Goal: Information Seeking & Learning: Learn about a topic

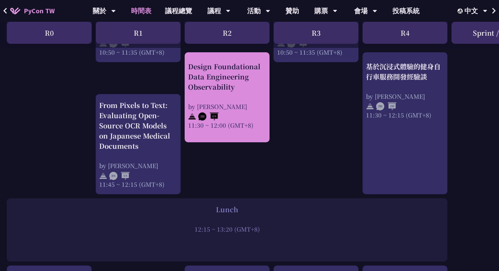
scroll to position [384, 0]
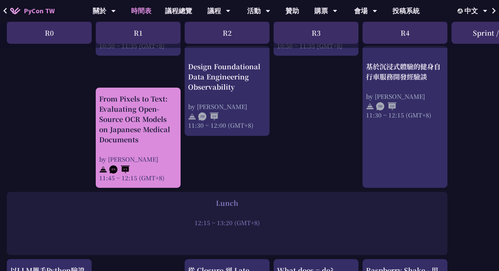
click at [134, 126] on div "From Pixels to Text: Evaluating Open-Source OCR Models on Japanese Medical Docu…" at bounding box center [138, 119] width 78 height 51
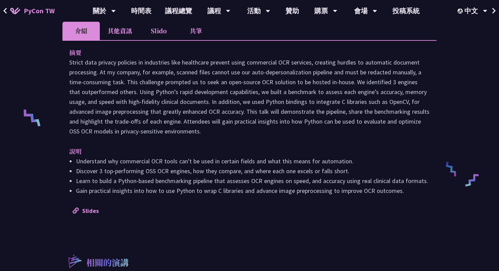
scroll to position [227, 0]
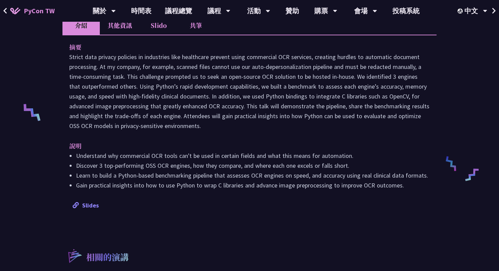
click at [90, 208] on link "Slides" at bounding box center [86, 205] width 26 height 8
click at [60, 54] on div "From Pixels to Text: Evaluating Open-Source OCR Models on Japanese Medical Docu…" at bounding box center [249, 115] width 499 height 684
drag, startPoint x: 72, startPoint y: 45, endPoint x: 402, endPoint y: 182, distance: 357.4
click at [402, 183] on div "摘要 說明 Understand why commercial OCR tools can't be used in certain fields and w…" at bounding box center [249, 126] width 374 height 182
copy div "摘要 Strict data privacy policies in industries like healthcare prevent using com…"
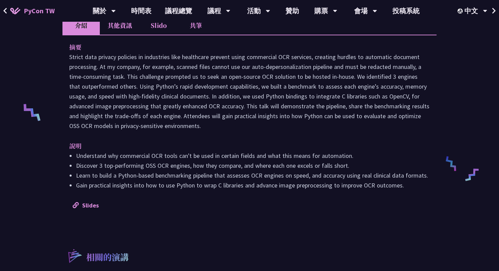
scroll to position [330, 0]
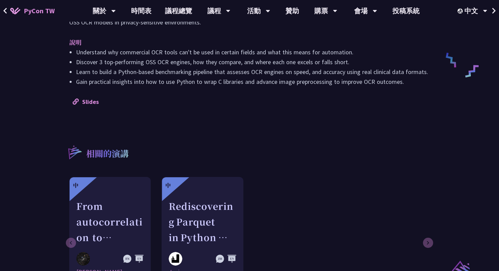
click at [219, 77] on li "Gain practical insights into how to use Python to wrap C libraries and advance …" at bounding box center [252, 82] width 353 height 10
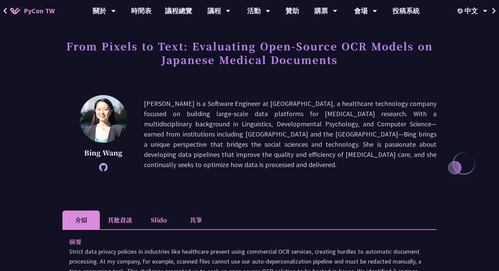
scroll to position [0, 0]
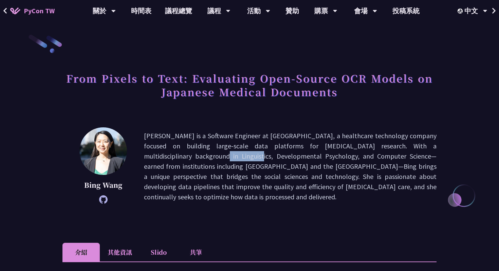
drag, startPoint x: 436, startPoint y: 145, endPoint x: 405, endPoint y: 150, distance: 31.9
copy p "Linguistics,"
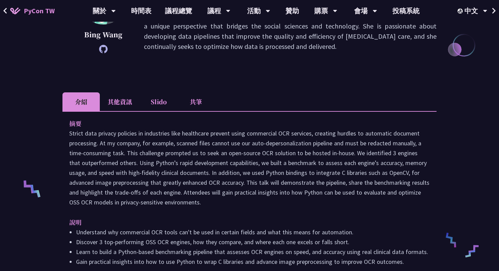
scroll to position [162, 0]
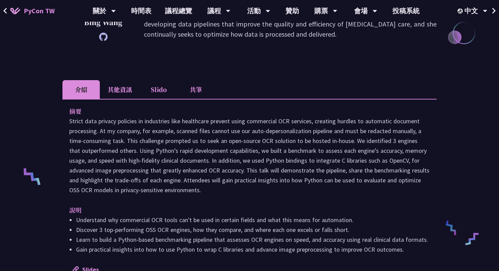
click at [273, 148] on p at bounding box center [249, 155] width 360 height 79
click at [118, 88] on li "其他資訊" at bounding box center [120, 89] width 40 height 19
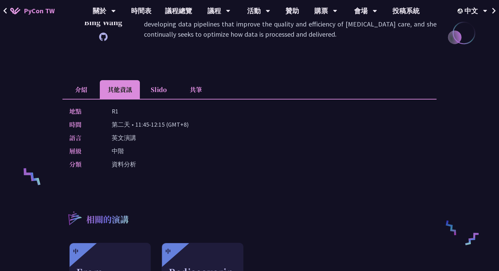
click at [85, 92] on li "介紹" at bounding box center [80, 89] width 37 height 19
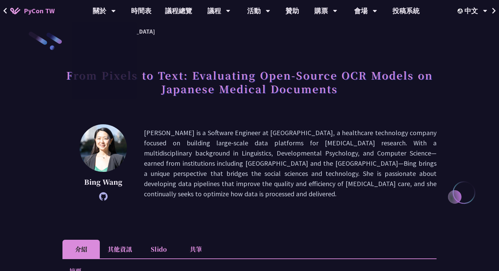
scroll to position [0, 0]
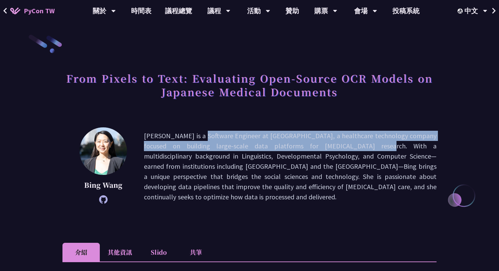
drag, startPoint x: 151, startPoint y: 133, endPoint x: 282, endPoint y: 142, distance: 131.5
click at [282, 142] on p "Bing Wang is a Software Engineer at Flatiron, a healthcare technology company f…" at bounding box center [290, 166] width 292 height 71
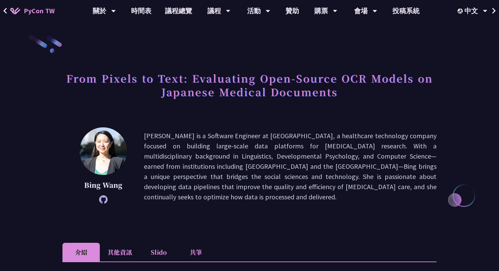
click at [297, 141] on p "Bing Wang is a Software Engineer at Flatiron, a healthcare technology company f…" at bounding box center [290, 166] width 292 height 71
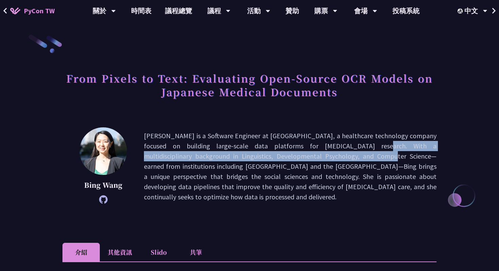
drag, startPoint x: 281, startPoint y: 141, endPoint x: 278, endPoint y: 156, distance: 15.4
click at [278, 156] on p "Bing Wang is a Software Engineer at Flatiron, a healthcare technology company f…" at bounding box center [290, 166] width 292 height 71
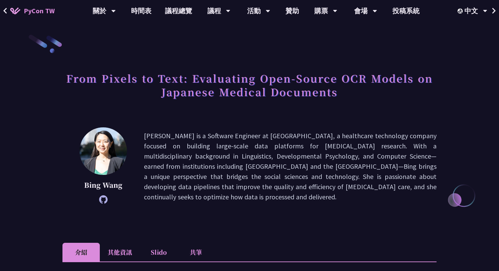
click at [216, 155] on p "Bing Wang is a Software Engineer at Flatiron, a healthcare technology company f…" at bounding box center [290, 166] width 292 height 71
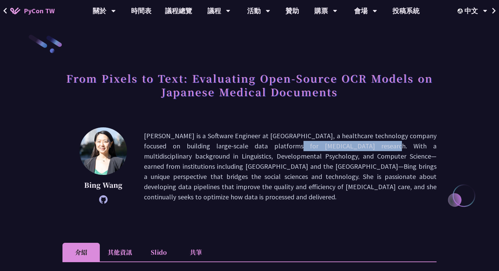
drag, startPoint x: 207, startPoint y: 149, endPoint x: 289, endPoint y: 148, distance: 82.4
click at [290, 148] on p "Bing Wang is a Software Engineer at Flatiron, a healthcare technology company f…" at bounding box center [290, 166] width 292 height 71
click at [289, 148] on p "Bing Wang is a Software Engineer at Flatiron, a healthcare technology company f…" at bounding box center [290, 166] width 292 height 71
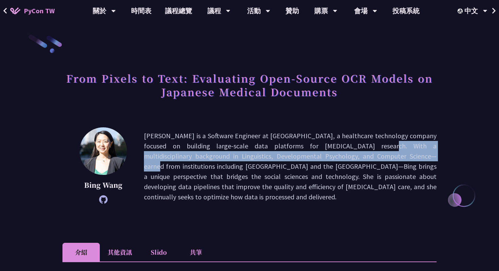
drag, startPoint x: 287, startPoint y: 148, endPoint x: 332, endPoint y: 159, distance: 46.7
click at [332, 159] on p "Bing Wang is a Software Engineer at Flatiron, a healthcare technology company f…" at bounding box center [290, 166] width 292 height 71
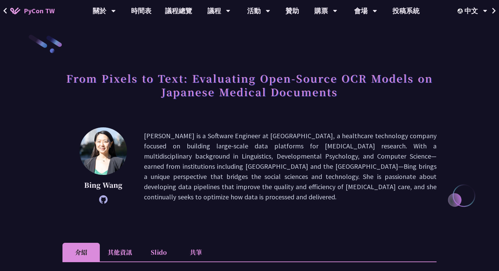
click at [271, 163] on p "Bing Wang is a Software Engineer at Flatiron, a healthcare technology company f…" at bounding box center [290, 166] width 292 height 71
drag, startPoint x: 244, startPoint y: 157, endPoint x: 301, endPoint y: 159, distance: 57.0
click at [301, 159] on p "Bing Wang is a Software Engineer at Flatiron, a healthcare technology company f…" at bounding box center [290, 166] width 292 height 71
click at [316, 159] on p "Bing Wang is a Software Engineer at Flatiron, a healthcare technology company f…" at bounding box center [290, 166] width 292 height 71
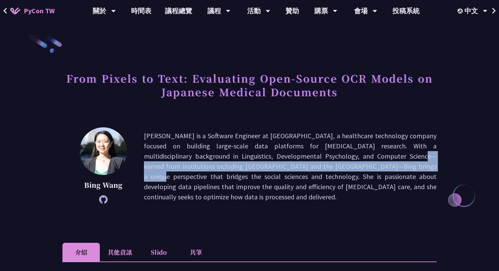
drag, startPoint x: 311, startPoint y: 157, endPoint x: 325, endPoint y: 170, distance: 18.5
click at [325, 170] on p "Bing Wang is a Software Engineer at Flatiron, a healthcare technology company f…" at bounding box center [290, 166] width 292 height 71
click at [307, 170] on p "Bing Wang is a Software Engineer at Flatiron, a healthcare technology company f…" at bounding box center [290, 166] width 292 height 71
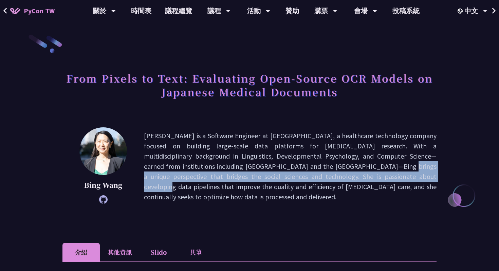
drag, startPoint x: 281, startPoint y: 170, endPoint x: 315, endPoint y: 177, distance: 34.7
click at [315, 177] on p "Bing Wang is a Software Engineer at Flatiron, a healthcare technology company f…" at bounding box center [290, 166] width 292 height 71
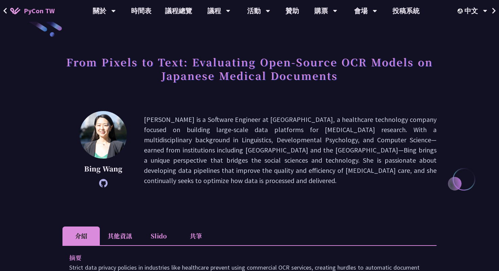
scroll to position [17, 0]
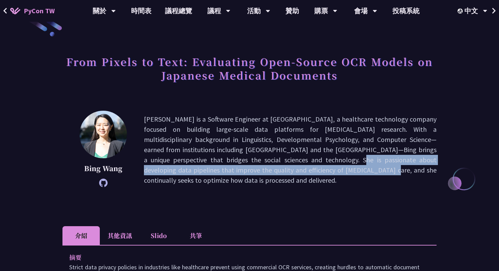
drag, startPoint x: 218, startPoint y: 157, endPoint x: 241, endPoint y: 170, distance: 27.0
click at [241, 170] on p "Bing Wang is a Software Engineer at Flatiron, a healthcare technology company f…" at bounding box center [290, 149] width 292 height 71
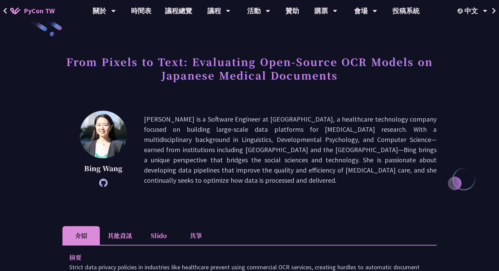
click at [103, 182] on icon at bounding box center [103, 182] width 8 height 8
drag, startPoint x: 253, startPoint y: 117, endPoint x: 274, endPoint y: 117, distance: 21.0
click at [274, 117] on p "Bing Wang is a Software Engineer at Flatiron, a healthcare technology company f…" at bounding box center [290, 149] width 292 height 71
copy p "Flatiron"
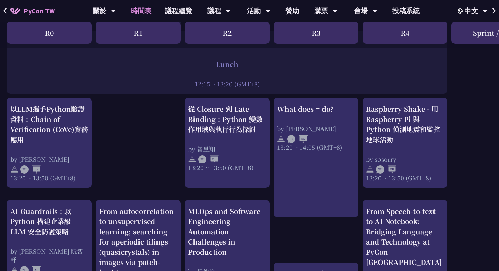
scroll to position [567, 0]
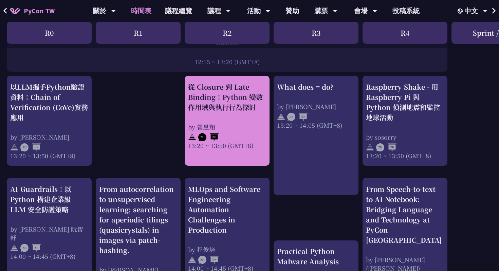
click at [237, 138] on div at bounding box center [227, 136] width 78 height 10
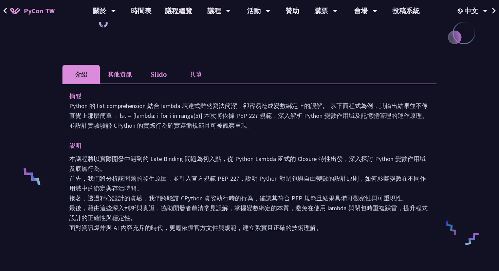
scroll to position [163, 0]
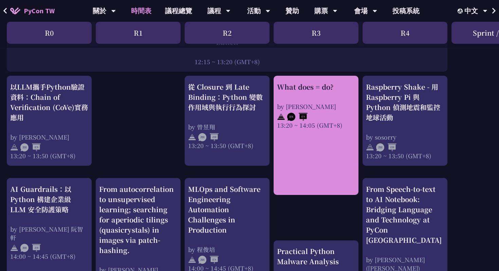
click at [293, 125] on div "13:20 ~ 14:05 (GMT+8)" at bounding box center [316, 125] width 78 height 8
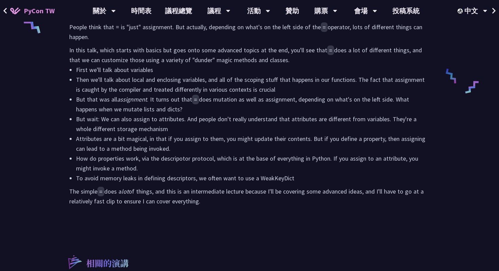
scroll to position [315, 0]
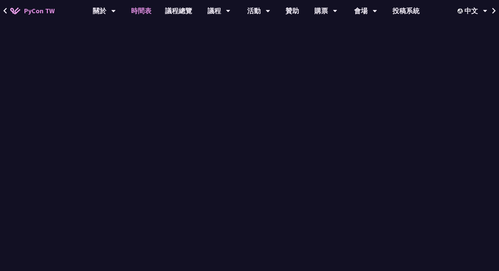
scroll to position [567, 0]
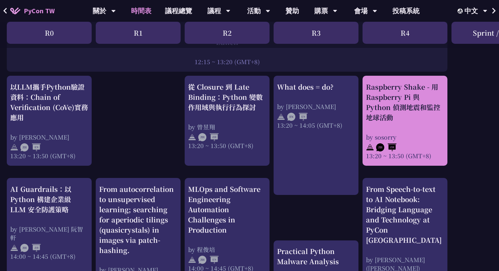
click at [393, 139] on div "by sosorry" at bounding box center [405, 137] width 78 height 8
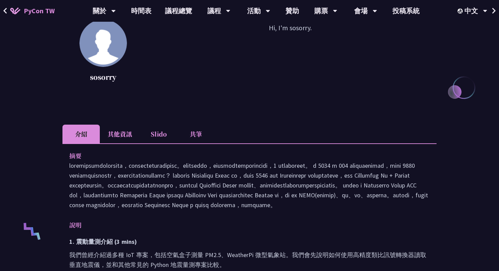
scroll to position [157, 0]
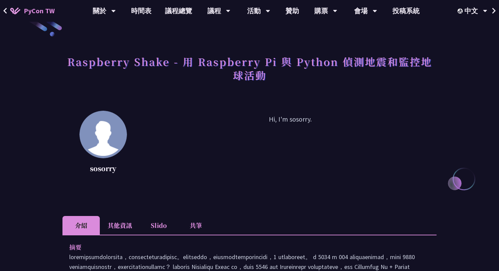
scroll to position [567, 0]
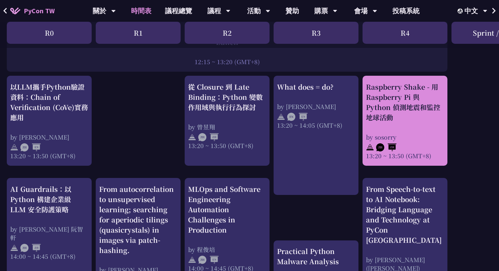
click at [426, 120] on div "Raspberry Shake - 用 Raspberry Pi 與 Python 偵測地震和監控地球活動" at bounding box center [405, 102] width 78 height 41
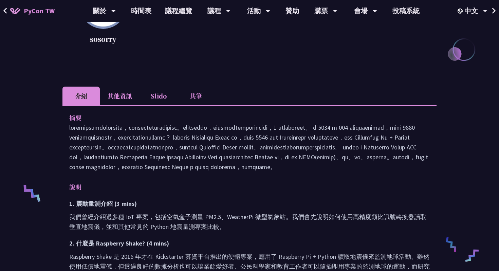
scroll to position [150, 0]
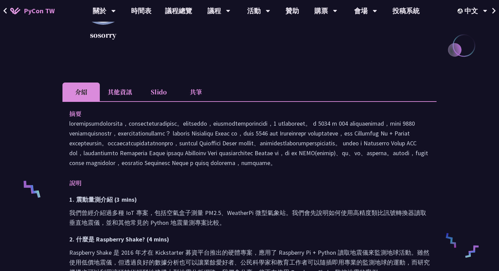
scroll to position [567, 0]
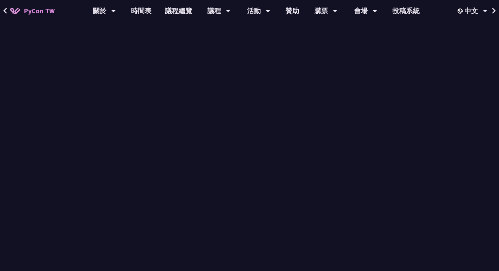
scroll to position [150, 11]
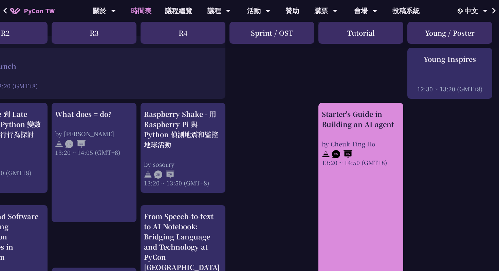
scroll to position [562, 222]
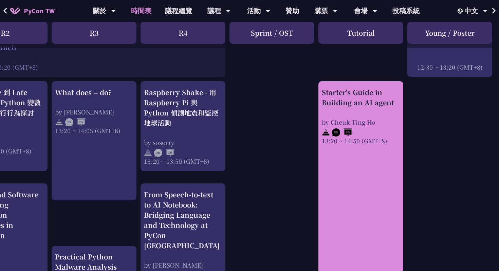
click at [350, 114] on div "Starter's Guide in Building an AI agent by Cheuk Ting Ho 13:20 ~ 14:50 (GMT+8)" at bounding box center [360, 116] width 78 height 58
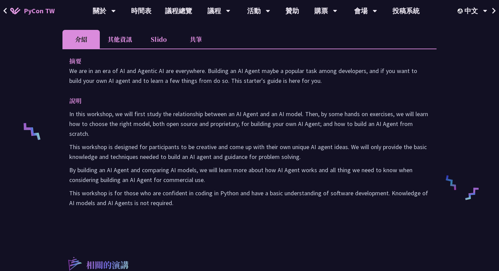
scroll to position [217, 0]
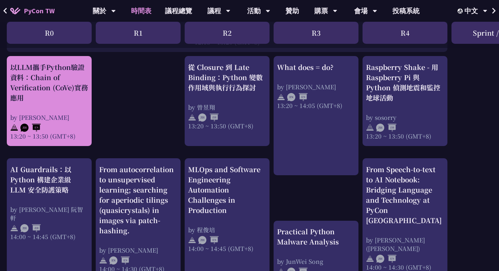
scroll to position [588, 0]
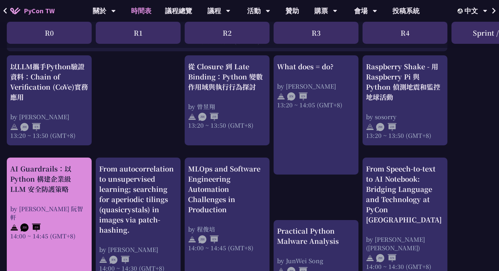
click at [42, 176] on div "AI Guardrails：以 Python 構建企業級 LLM 安全防護策略" at bounding box center [49, 178] width 78 height 31
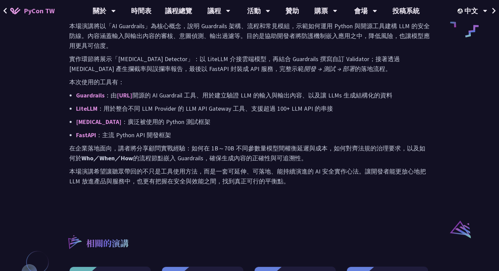
scroll to position [371, 0]
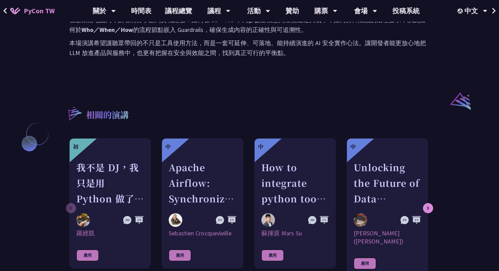
scroll to position [588, 0]
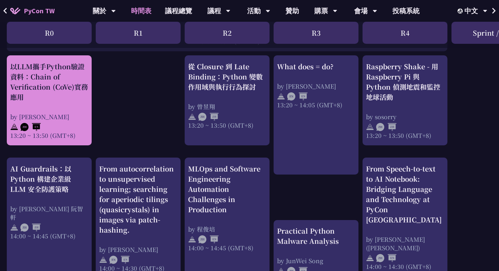
click at [35, 91] on div "以LLM攜手Python驗證資料：Chain of Verification (CoVe)實務應用" at bounding box center [49, 81] width 78 height 41
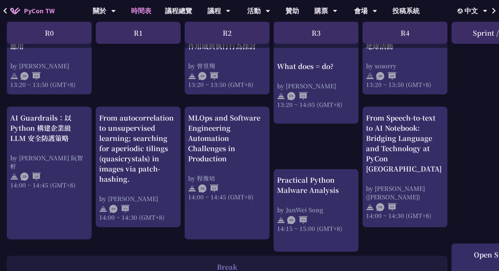
scroll to position [649, 0]
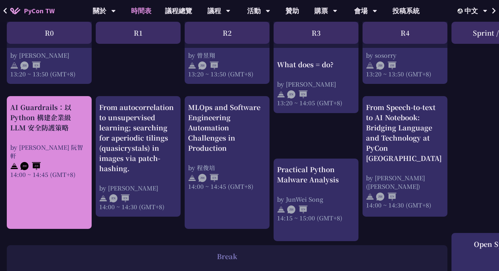
click at [35, 130] on div "AI Guardrails：以 Python 構建企業級 LLM 安全防護策略" at bounding box center [49, 117] width 78 height 31
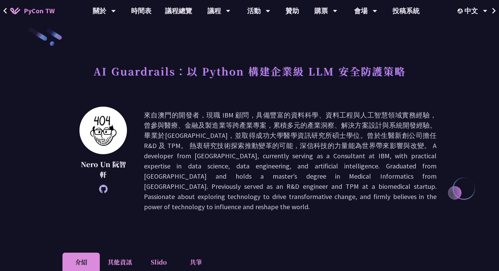
scroll to position [8, 0]
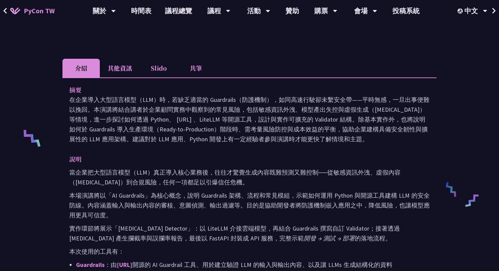
scroll to position [649, 0]
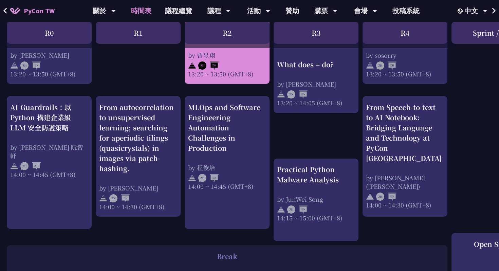
click at [247, 67] on div at bounding box center [227, 64] width 78 height 10
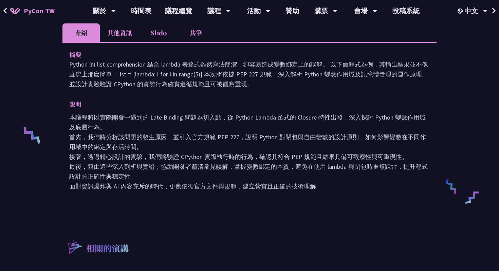
scroll to position [206, 0]
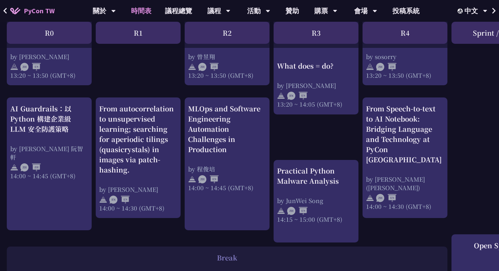
scroll to position [649, 0]
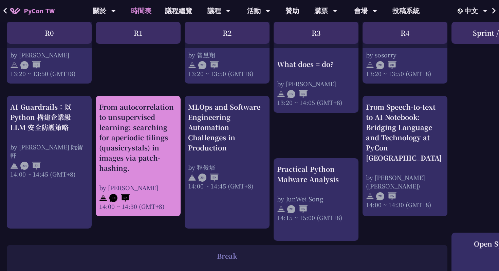
click at [122, 141] on div "From autocorrelation to unsupervised learning; searching for aperiodic tilings …" at bounding box center [138, 137] width 78 height 71
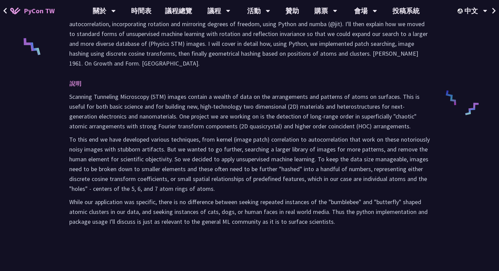
scroll to position [307, 0]
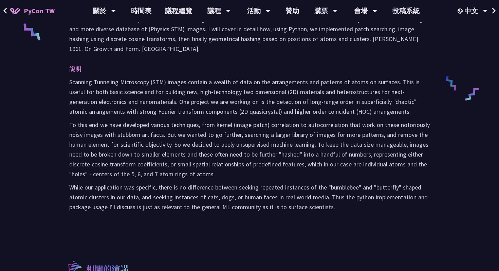
drag, startPoint x: 69, startPoint y: 53, endPoint x: 354, endPoint y: 222, distance: 331.6
click at [354, 222] on div "摘要 說明 Scanning Tunneling Microscopy (STM) images contain a wealth of data on th…" at bounding box center [249, 93] width 374 height 271
copy div "摘要 "Arguably much of the understanding of the world around us is based on the p…"
click at [354, 222] on div "摘要 說明 Scanning Tunneling Microscopy (STM) images contain a wealth of data on th…" at bounding box center [249, 93] width 374 height 271
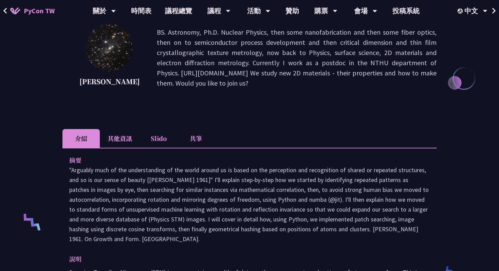
scroll to position [121, 0]
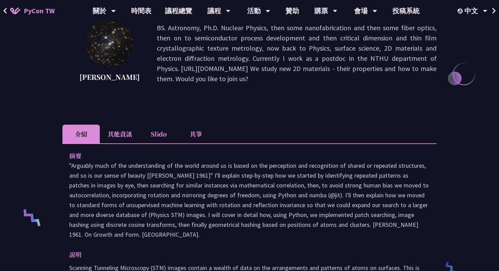
click at [124, 140] on li "其他資訊" at bounding box center [120, 133] width 40 height 19
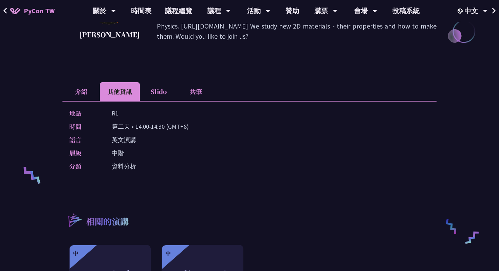
scroll to position [178, 0]
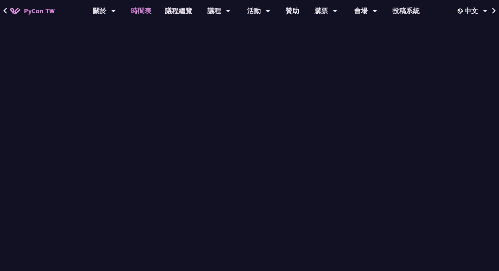
scroll to position [649, 0]
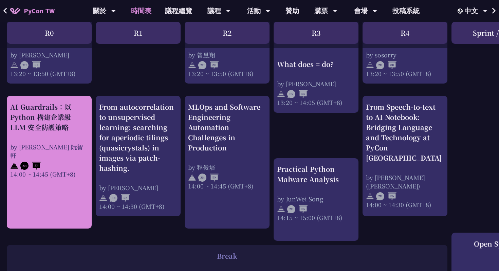
click at [79, 119] on div "AI Guardrails：以 Python 構建企業級 LLM 安全防護策略" at bounding box center [49, 117] width 78 height 31
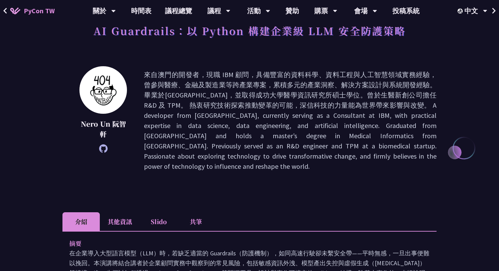
scroll to position [72, 0]
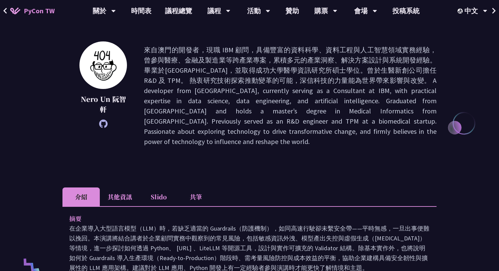
click at [148, 200] on li "Slido" at bounding box center [158, 196] width 37 height 19
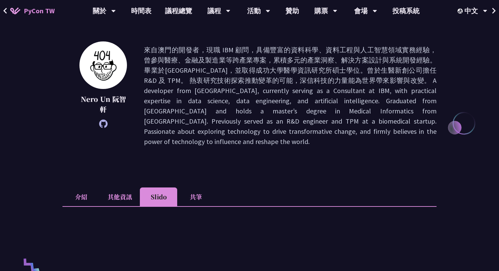
click at [106, 201] on li "其他資訊" at bounding box center [120, 196] width 40 height 19
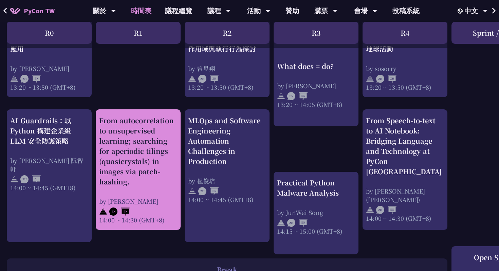
scroll to position [638, 0]
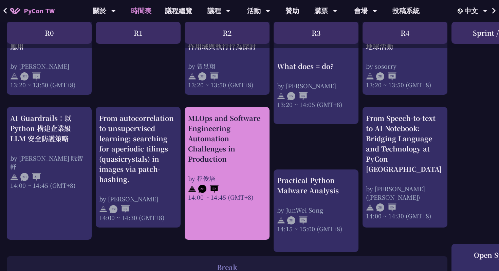
click at [214, 181] on div "by 程俊培" at bounding box center [227, 178] width 78 height 8
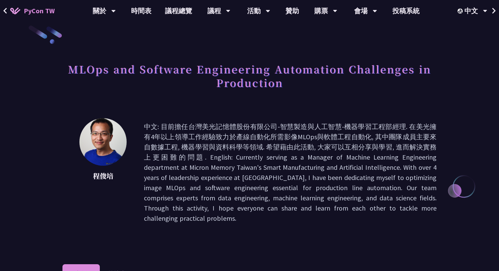
scroll to position [12, 0]
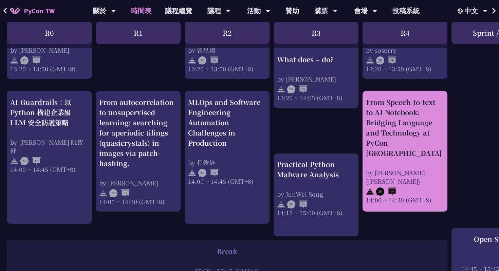
scroll to position [655, 0]
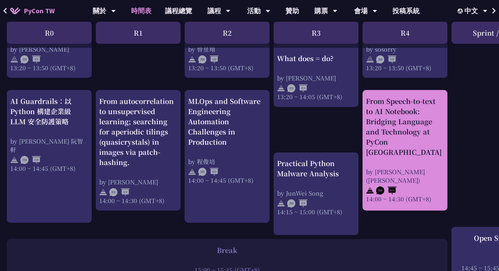
click at [407, 147] on div "From Speech-to-text to AI Notebook: Bridging Language and Technology at PyCon T…" at bounding box center [405, 126] width 78 height 61
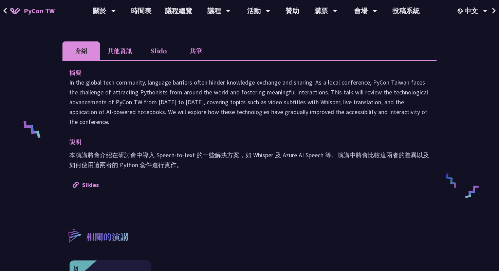
scroll to position [211, 0]
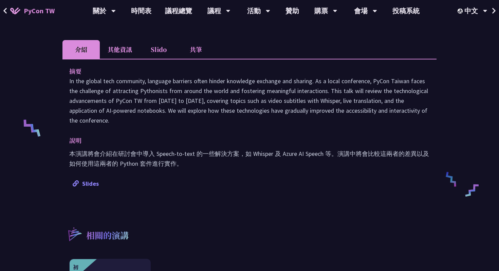
click at [87, 183] on link "Slides" at bounding box center [86, 183] width 26 height 8
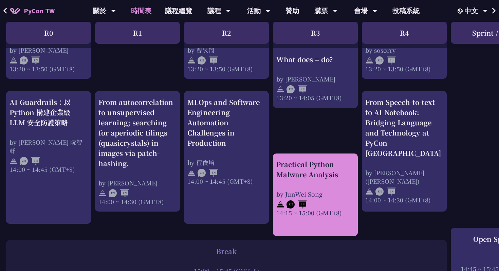
scroll to position [653, 1]
click at [308, 187] on div "Practical Python Malware Analysis by JunWei Song 14:15 ~ 15:00 (GMT+8)" at bounding box center [315, 188] width 78 height 58
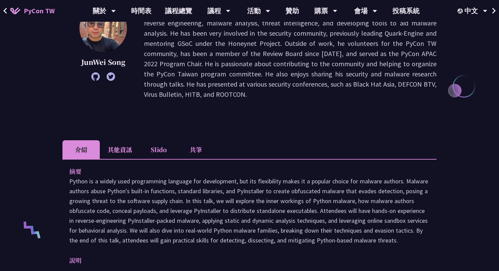
scroll to position [148, 0]
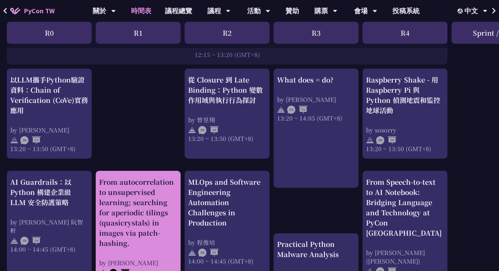
scroll to position [565, 0]
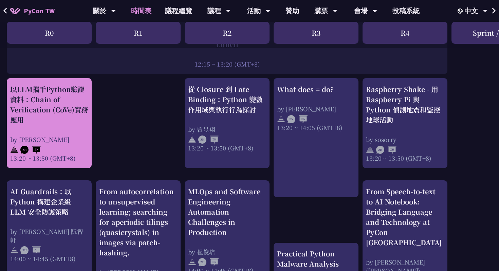
click at [84, 137] on div "by Kevin Tseng" at bounding box center [49, 139] width 78 height 8
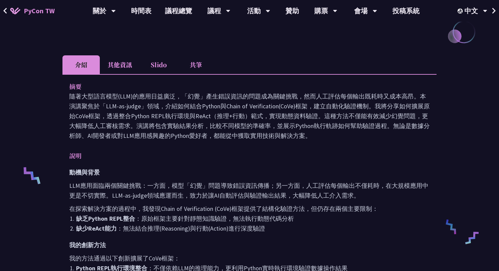
scroll to position [164, 0]
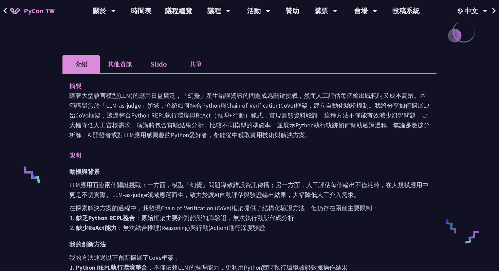
click at [113, 63] on li "其他資訊" at bounding box center [120, 64] width 40 height 19
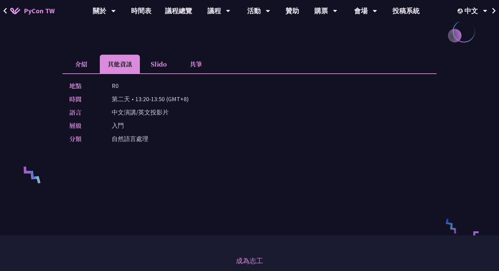
click at [82, 64] on li "介紹" at bounding box center [80, 64] width 37 height 19
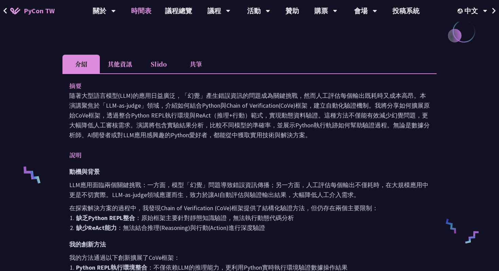
scroll to position [565, 0]
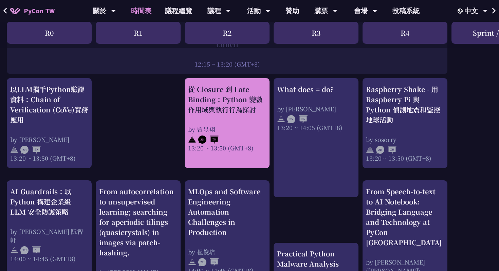
click at [194, 124] on div "從 Closure 到 Late Binding：Python 變數作用域與執行行為探討 by 曾昱翔 13:20 ~ 13:50 (GMT+8)" at bounding box center [227, 118] width 78 height 68
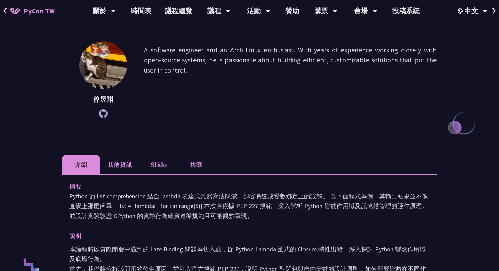
scroll to position [115, 0]
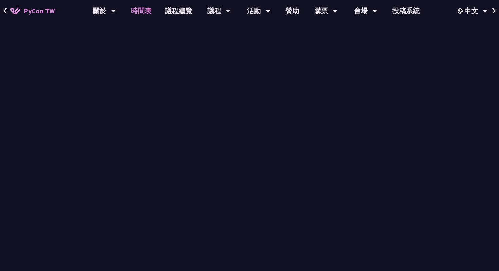
scroll to position [565, 0]
